Goal: Task Accomplishment & Management: Manage account settings

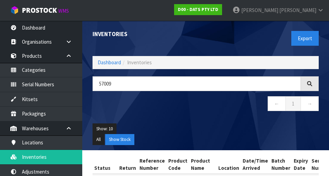
scroll to position [0, 77]
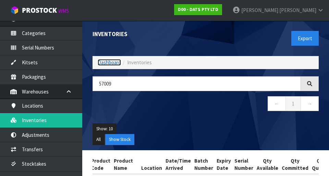
click at [105, 62] on link "Dashboard" at bounding box center [109, 62] width 23 height 7
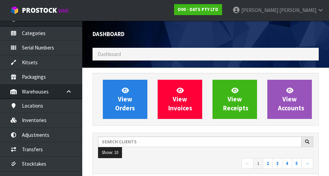
scroll to position [559, 237]
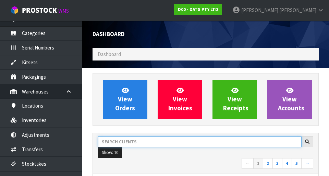
click at [142, 140] on input "text" at bounding box center [200, 141] width 204 height 11
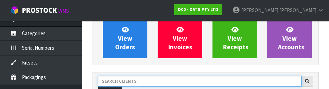
scroll to position [94, 0]
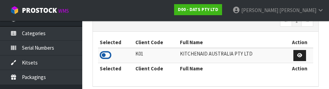
type input "KITCH"
click at [101, 57] on icon at bounding box center [106, 55] width 12 height 10
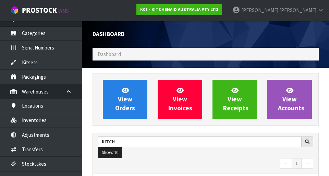
scroll to position [544, 237]
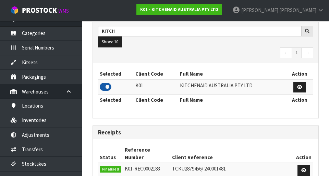
click at [110, 90] on icon at bounding box center [106, 87] width 12 height 10
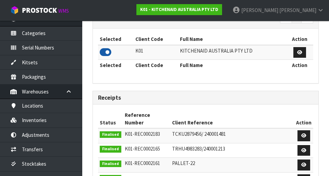
scroll to position [158, 0]
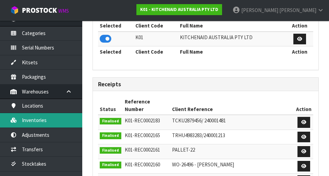
click at [45, 119] on link "Inventories" at bounding box center [41, 120] width 82 height 14
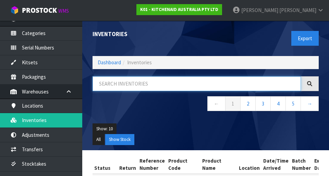
click at [128, 86] on input "text" at bounding box center [197, 83] width 209 height 15
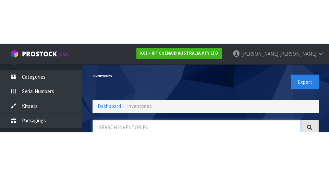
scroll to position [39, 0]
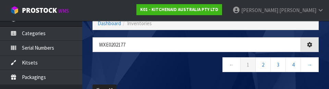
click at [186, 63] on nav "← 1 2 3 4 →" at bounding box center [206, 65] width 226 height 17
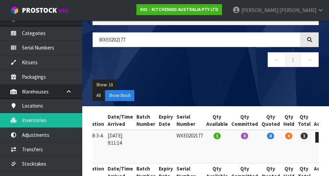
scroll to position [43, 0]
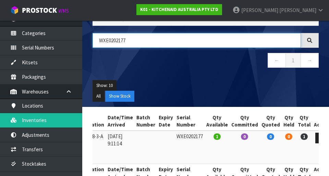
click at [170, 43] on input "WXE0202177" at bounding box center [197, 40] width 209 height 15
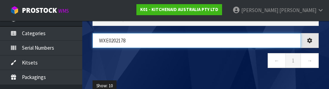
type input "WXE0202178"
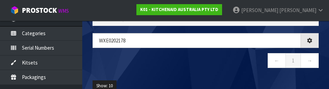
click at [206, 62] on nav "← 1 →" at bounding box center [206, 61] width 226 height 17
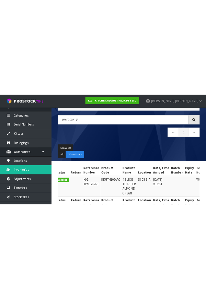
scroll to position [0, 0]
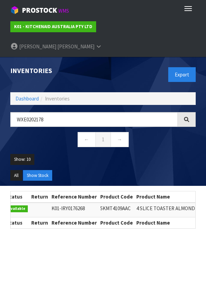
click at [84, 213] on div "Status Return Reference Number Product Code Product Name Location Date/Time Arr…" at bounding box center [103, 212] width 196 height 43
click at [71, 154] on ul "Show: 10 5 10 25 50" at bounding box center [102, 162] width 185 height 16
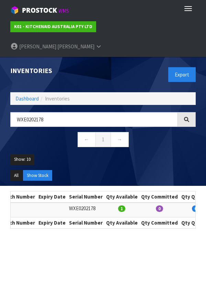
scroll to position [0, 350]
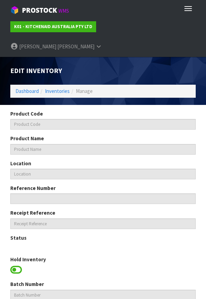
type input "5KMT4109AAC"
type input "4 SLICE TOASTER ALMOND CREAM"
type input "38-08-3-A"
type input "K01-IRY0176268"
type input "K01-REC0002088"
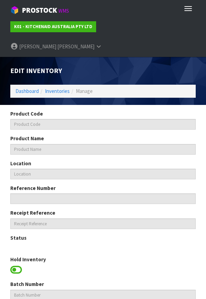
type input "WXE0202178"
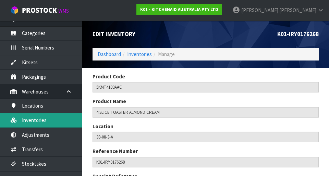
click at [57, 125] on link "Inventories" at bounding box center [41, 120] width 82 height 14
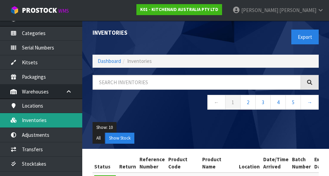
scroll to position [2, 0]
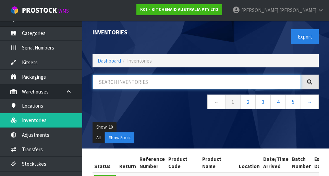
paste input "5KMT4109AAC"
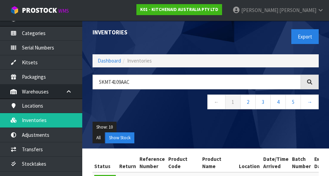
click at [158, 116] on div "5KMT4109AAC ← 1 2 3 4 5 →" at bounding box center [205, 95] width 237 height 42
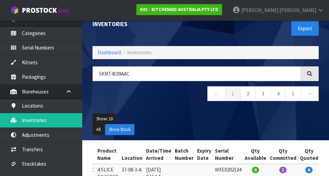
scroll to position [0, 0]
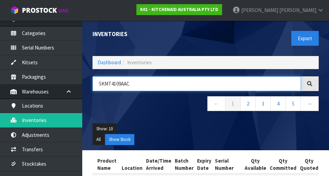
click at [206, 84] on input "5KMT4109AAC" at bounding box center [197, 83] width 209 height 15
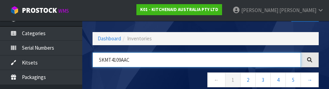
scroll to position [39, 0]
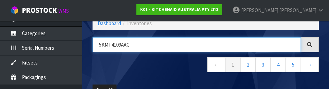
click at [206, 46] on input "5KMT4109AAC" at bounding box center [197, 44] width 209 height 15
type input "5"
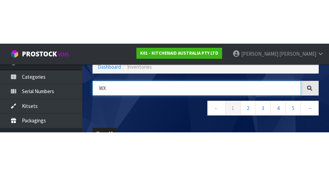
scroll to position [0, 0]
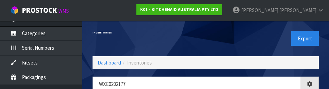
click at [206, 32] on div "Export" at bounding box center [265, 38] width 118 height 35
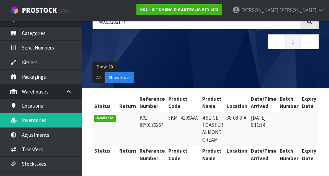
copy td "5KMT4109AAC"
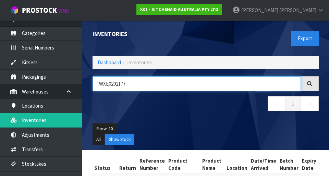
click at [162, 82] on input "WXE0202177" at bounding box center [197, 83] width 209 height 15
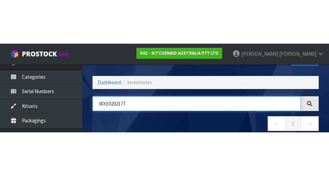
scroll to position [39, 0]
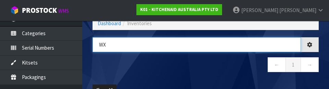
type input "W"
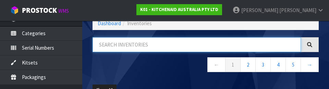
paste input "5KMT4109AAC"
type input "5KMT4109AAC"
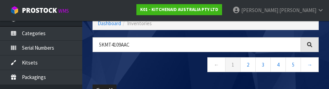
click at [167, 67] on nav "← 1 2 3 4 5 →" at bounding box center [206, 65] width 226 height 17
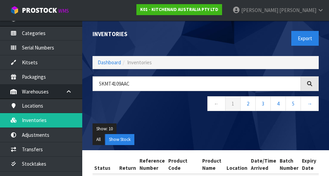
scroll to position [2, 0]
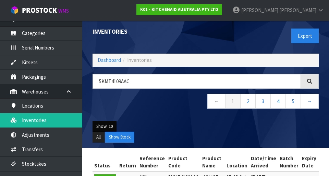
click at [112, 126] on button "Show: 10" at bounding box center [105, 126] width 24 height 11
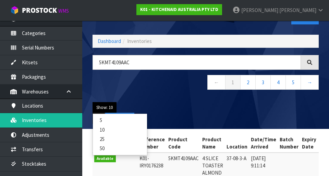
scroll to position [21, 0]
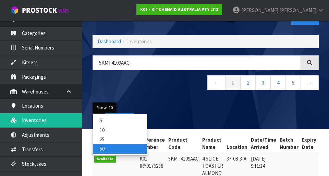
click at [120, 147] on link "50" at bounding box center [120, 148] width 54 height 9
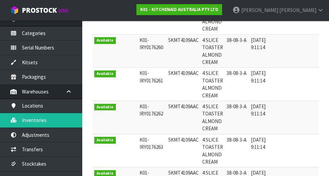
scroll to position [869, 0]
copy td "5KMT4109AAC"
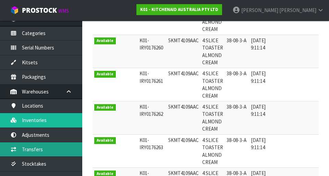
click at [45, 153] on link "Transfers" at bounding box center [41, 149] width 82 height 14
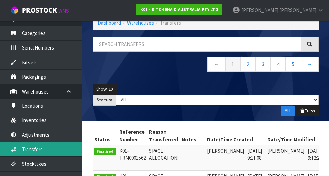
scroll to position [331, 0]
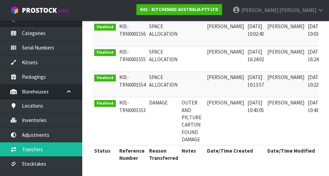
click at [173, 101] on td "DAMAGE" at bounding box center [164, 121] width 33 height 48
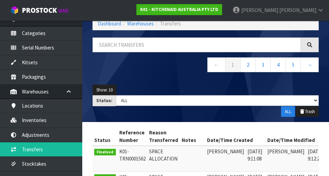
scroll to position [0, 0]
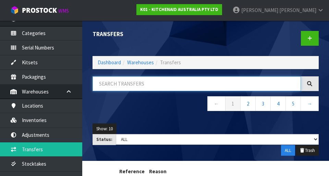
paste input "5KMT4109AAC"
type input "5KMT4109AAC"
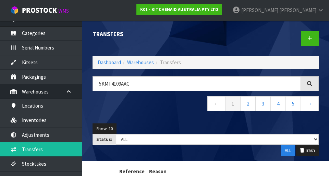
click at [158, 107] on nav "← 1 2 3 4 5 →" at bounding box center [206, 104] width 226 height 17
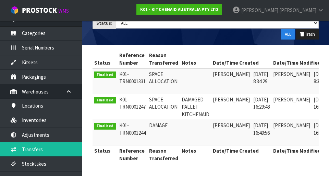
scroll to position [0, 13]
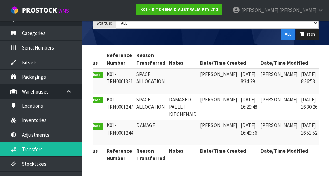
click at [206, 74] on icon at bounding box center [328, 75] width 5 height 4
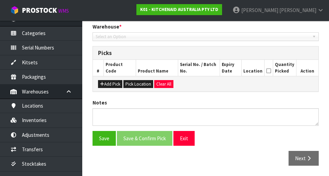
type input "[DATE]"
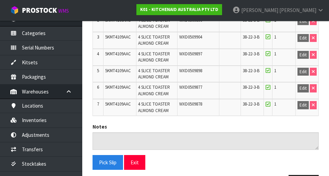
scroll to position [246, 0]
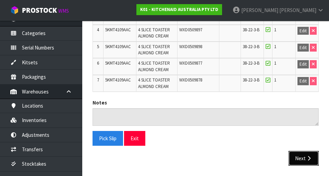
click at [206, 162] on button "Next" at bounding box center [304, 158] width 30 height 15
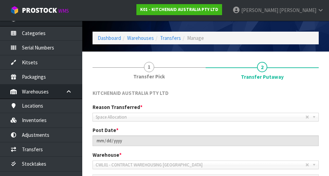
scroll to position [0, 0]
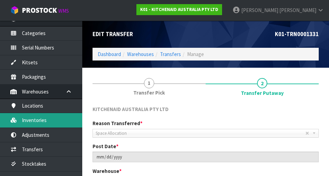
click at [53, 120] on link "Inventories" at bounding box center [41, 120] width 82 height 14
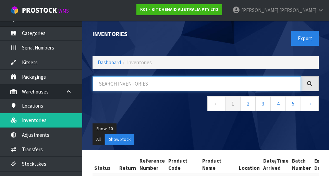
paste input "5KMT4109AAC"
type input "5KMT4109AAC"
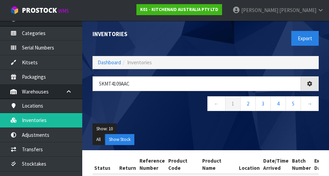
click at [158, 122] on div "Show: 10 5 10 25 50 All Show Stock" at bounding box center [205, 134] width 237 height 32
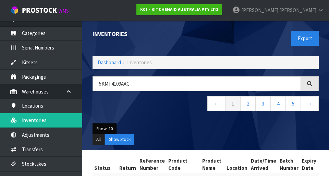
click at [113, 131] on button "Show: 10" at bounding box center [105, 128] width 24 height 11
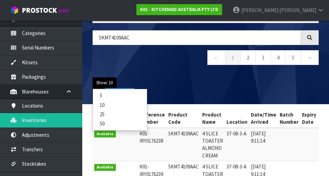
scroll to position [48, 0]
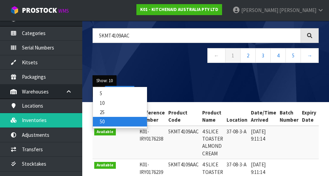
click at [128, 120] on link "50" at bounding box center [120, 121] width 54 height 9
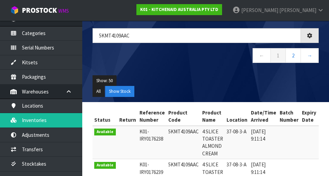
click at [206, 76] on ul "Show: 50 5 10 25 50" at bounding box center [206, 80] width 226 height 11
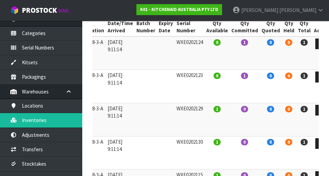
scroll to position [0, 0]
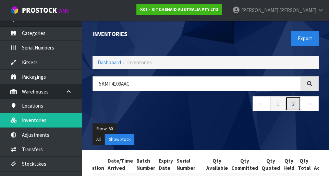
click at [206, 103] on link "2" at bounding box center [293, 103] width 15 height 15
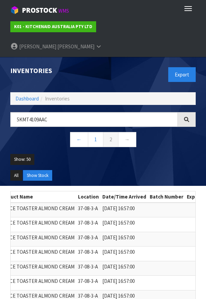
click at [3, 27] on ul "K01 - KITCHENAID AUSTRALIA PTY LTD [PERSON_NAME] Logout" at bounding box center [103, 37] width 206 height 40
click at [11, 57] on div "Inventories" at bounding box center [54, 71] width 98 height 28
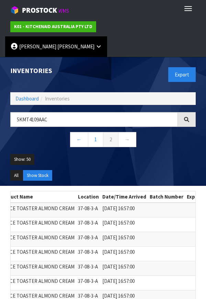
click at [107, 36] on link "[PERSON_NAME]" at bounding box center [56, 46] width 102 height 21
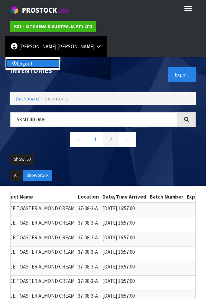
click at [60, 59] on link "Logout" at bounding box center [32, 63] width 54 height 9
